Goal: Information Seeking & Learning: Learn about a topic

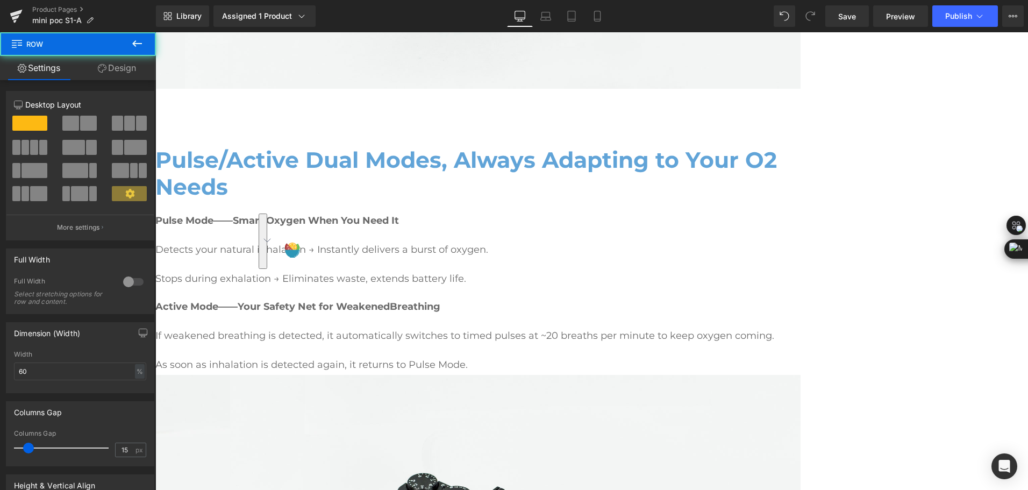
scroll to position [1049, 0]
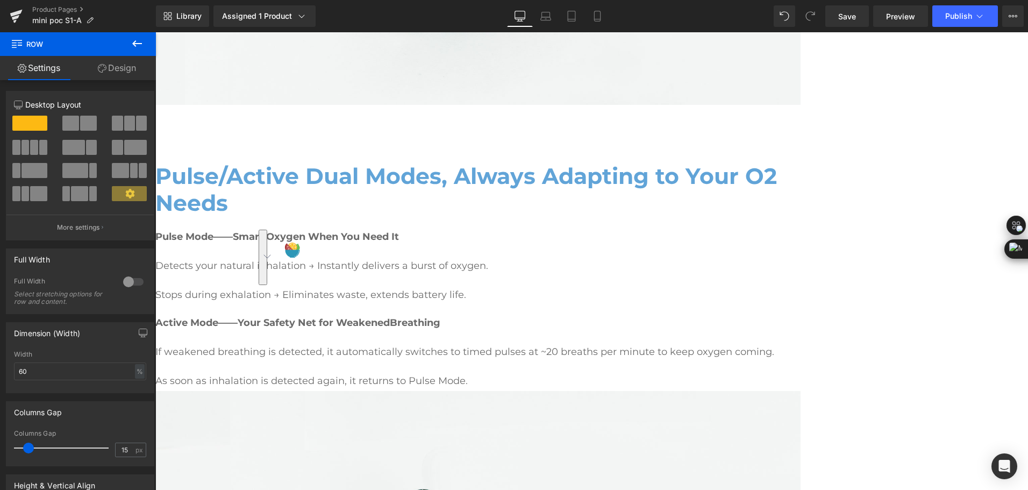
drag, startPoint x: 429, startPoint y: 196, endPoint x: 440, endPoint y: 184, distance: 16.0
copy p "At settings 1-3, every breath you take delivers precisely 93% (±3%) oxygen puri…"
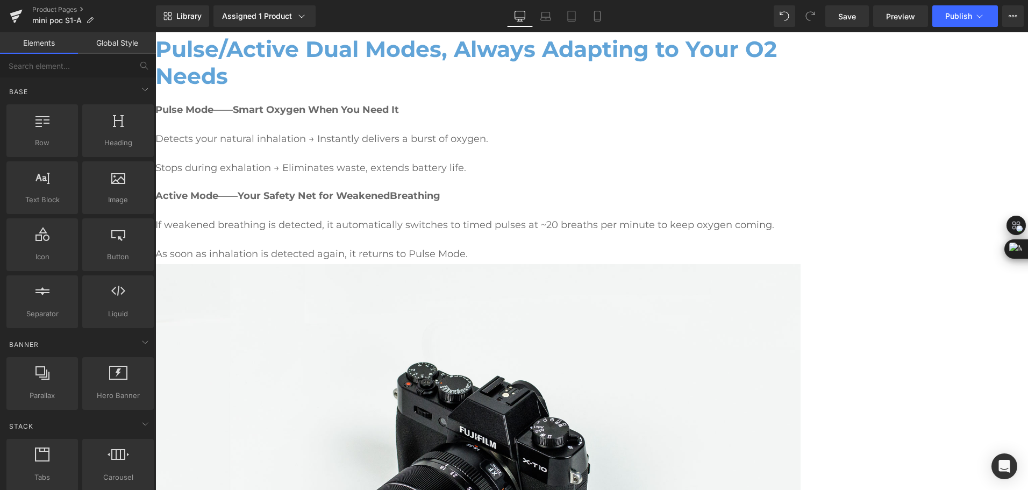
scroll to position [1103, 0]
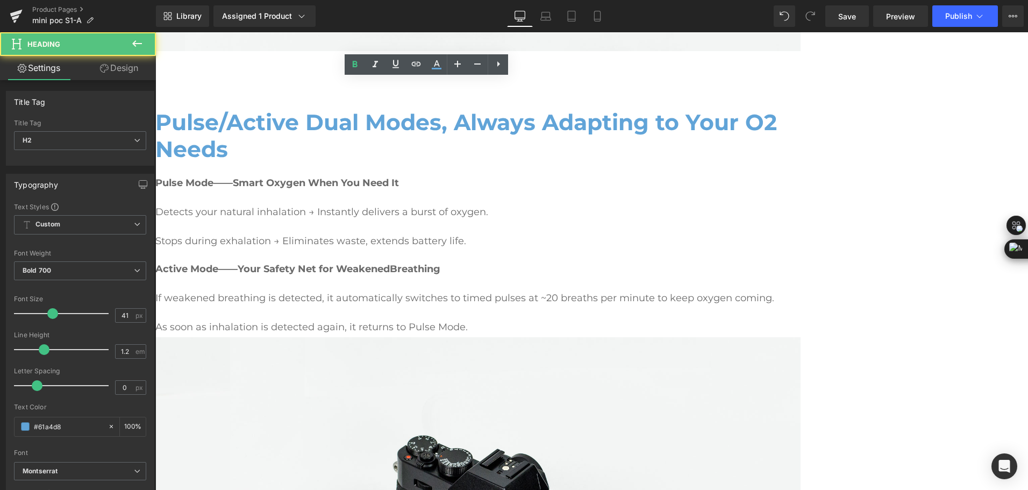
drag, startPoint x: 276, startPoint y: 114, endPoint x: 343, endPoint y: 140, distance: 71.5
drag, startPoint x: 279, startPoint y: 116, endPoint x: 339, endPoint y: 115, distance: 59.7
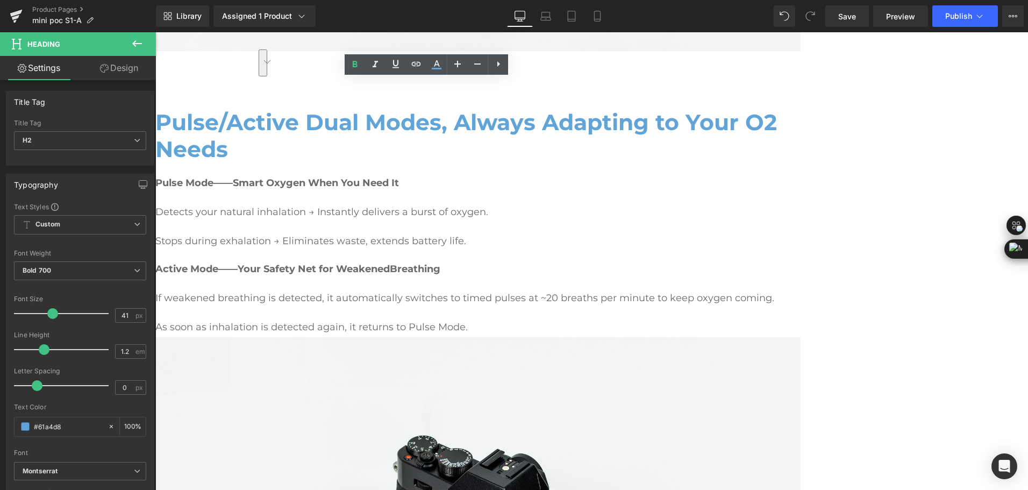
drag, startPoint x: 275, startPoint y: 119, endPoint x: 496, endPoint y: 114, distance: 220.9
drag, startPoint x: 351, startPoint y: 114, endPoint x: 279, endPoint y: 115, distance: 72.0
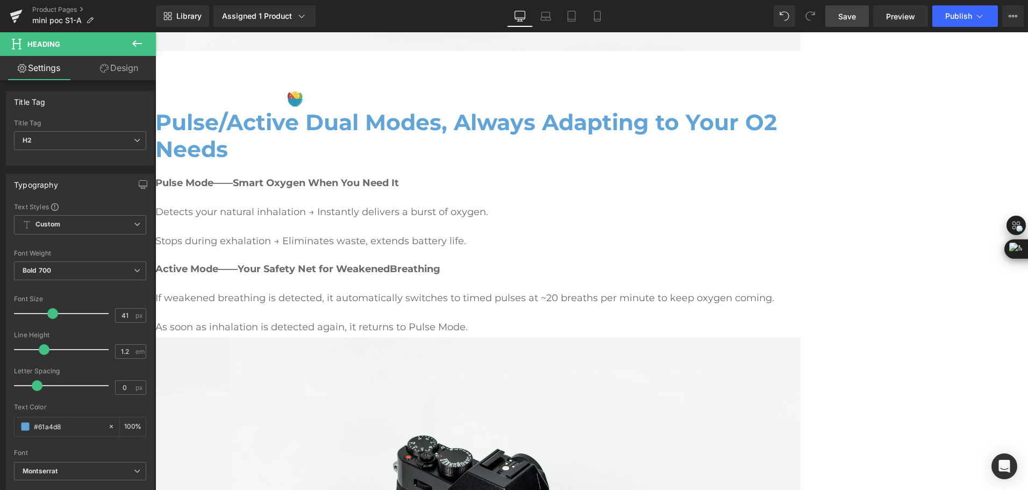
click at [846, 16] on span "Save" at bounding box center [847, 16] width 18 height 11
